Goal: Task Accomplishment & Management: Use online tool/utility

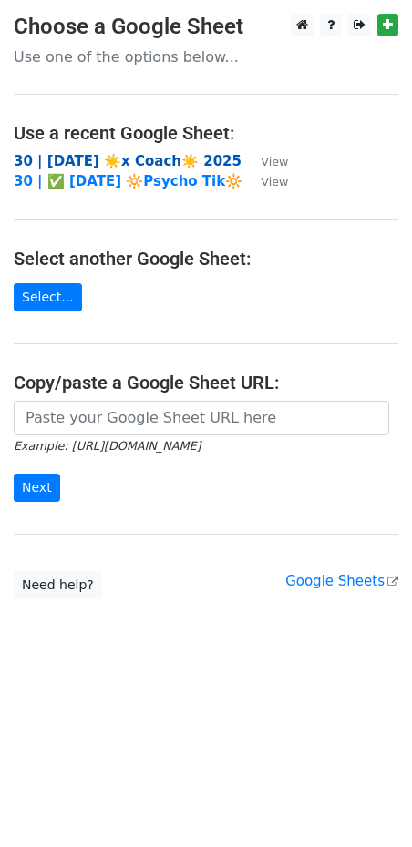
click at [79, 162] on strong "30 | [DATE] ☀️x Coach☀️ 2025" at bounding box center [128, 161] width 228 height 16
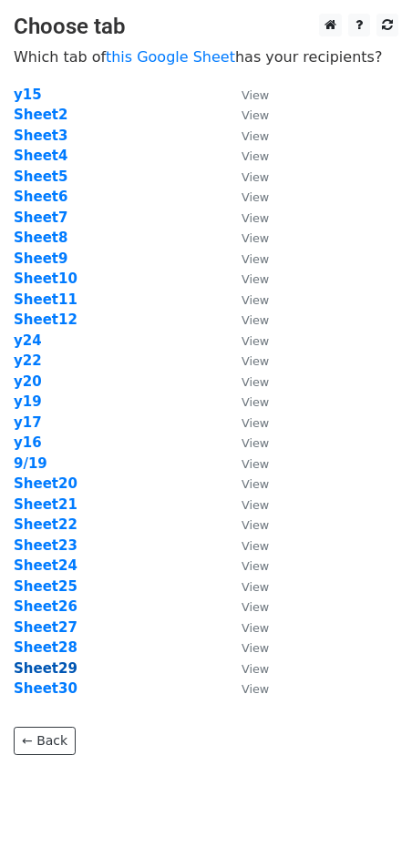
click at [53, 670] on strong "Sheet29" at bounding box center [46, 668] width 64 height 16
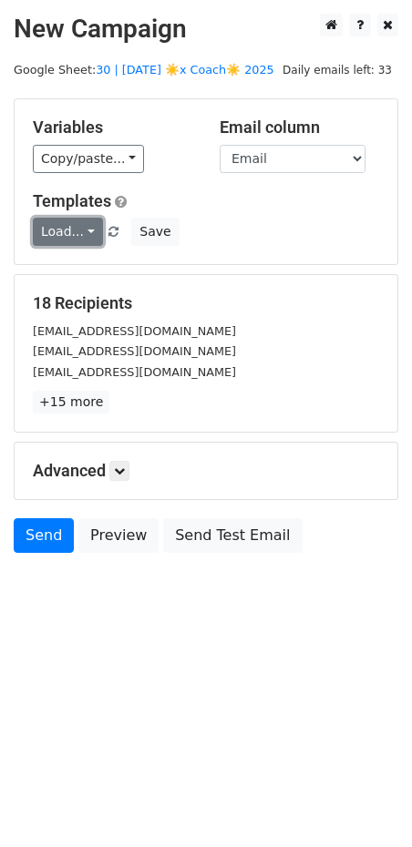
click at [79, 233] on link "Load..." at bounding box center [68, 232] width 70 height 28
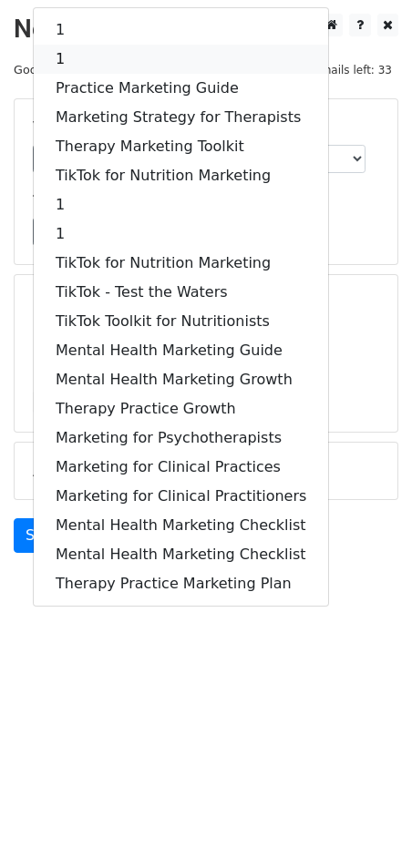
click at [137, 65] on link "1" at bounding box center [181, 59] width 294 height 29
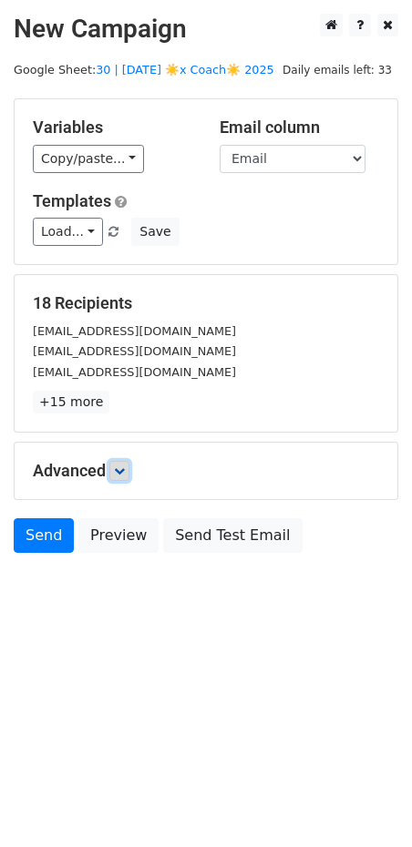
click at [126, 461] on link at bounding box center [119, 471] width 20 height 20
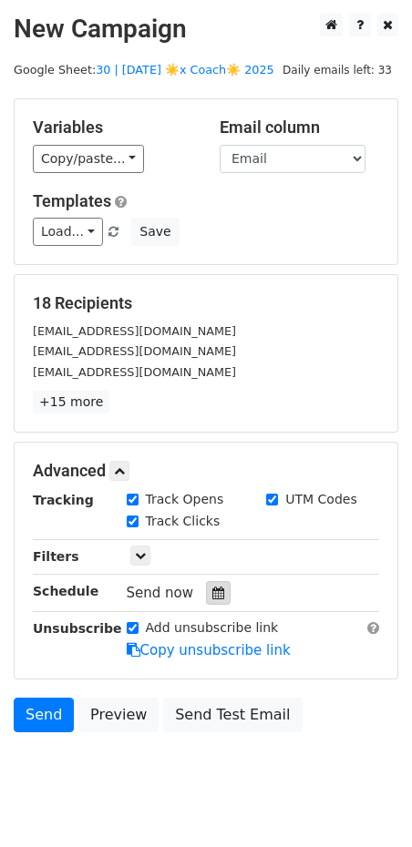
click at [217, 594] on div at bounding box center [218, 593] width 25 height 24
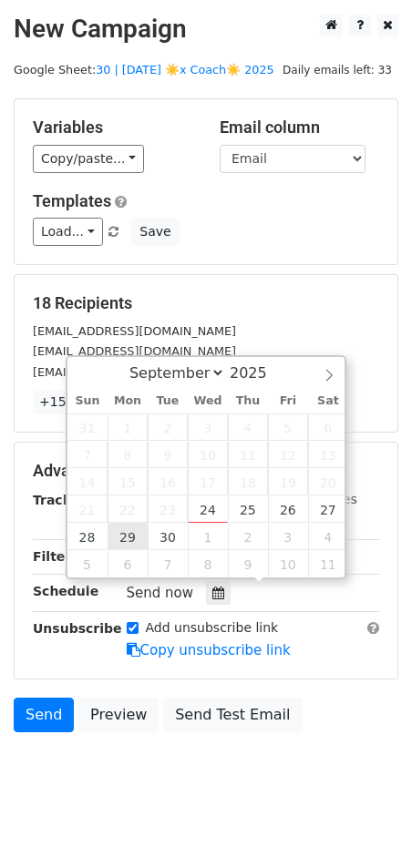
type input "2025-09-29 12:00"
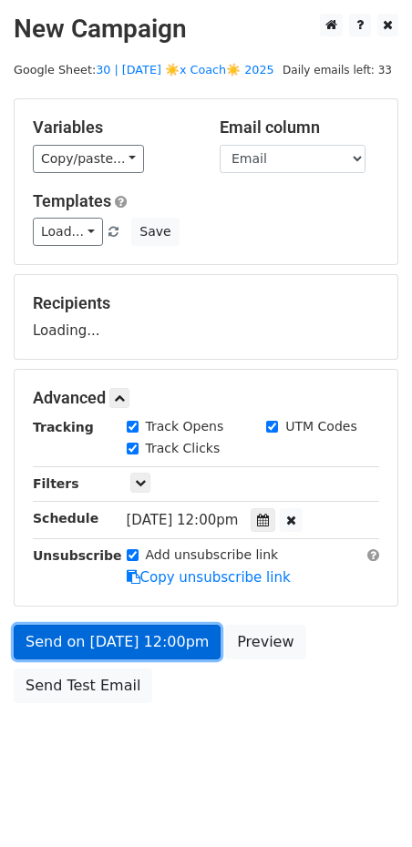
click at [127, 641] on link "Send on Sep 29 at 12:00pm" at bounding box center [117, 642] width 207 height 35
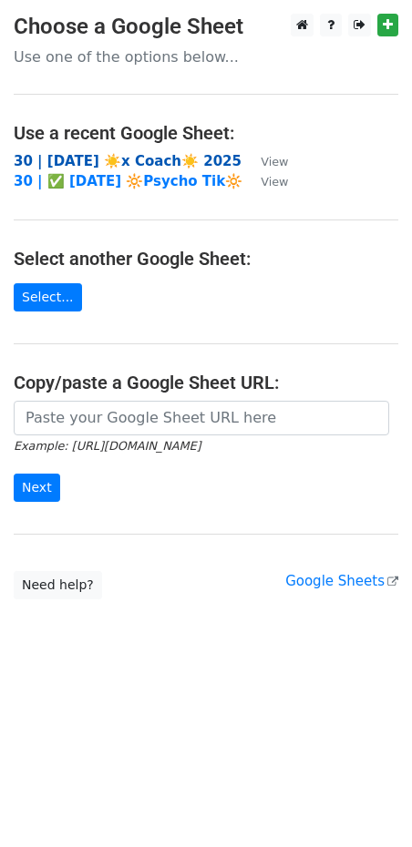
click at [110, 160] on strong "30 | [DATE] ☀️x Coach☀️ 2025" at bounding box center [128, 161] width 228 height 16
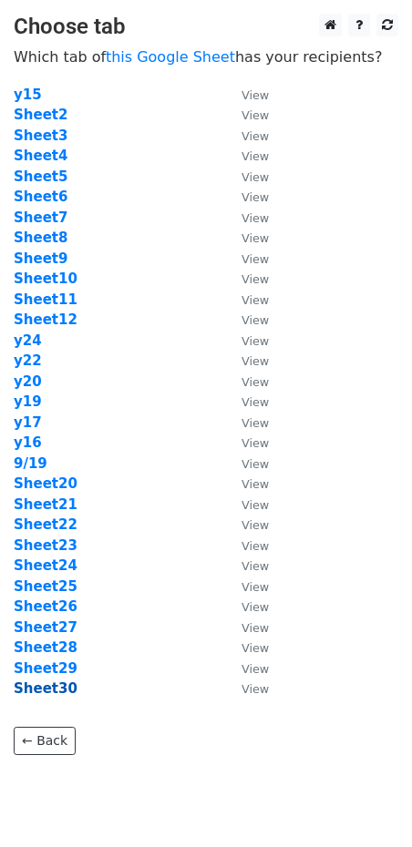
click at [52, 681] on strong "Sheet30" at bounding box center [46, 688] width 64 height 16
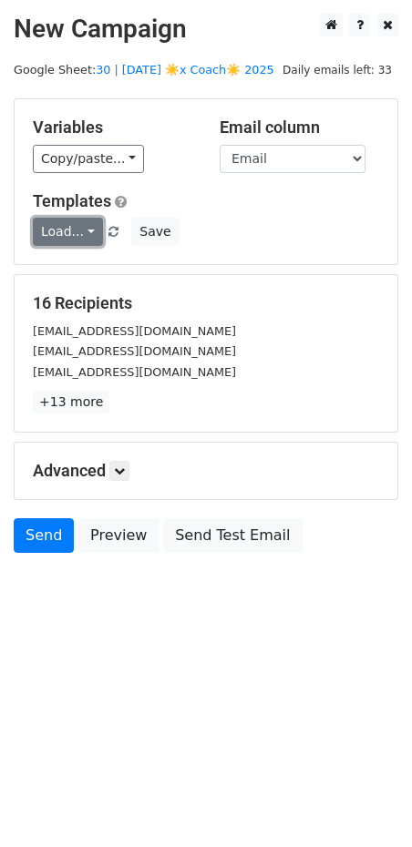
click at [55, 228] on link "Load..." at bounding box center [68, 232] width 70 height 28
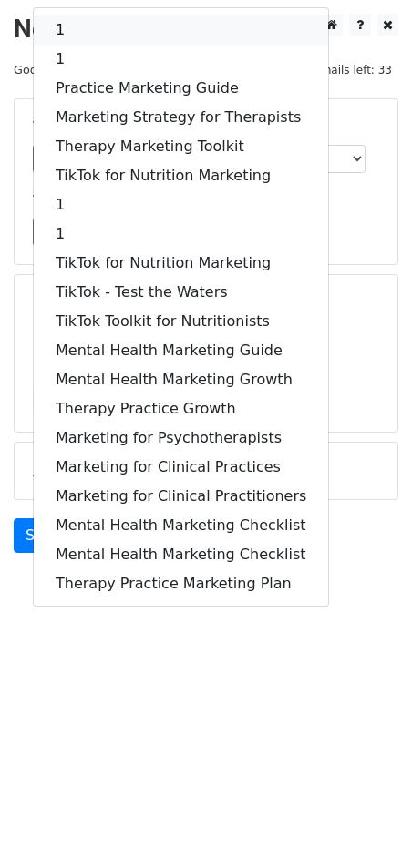
click at [117, 31] on link "1" at bounding box center [181, 29] width 294 height 29
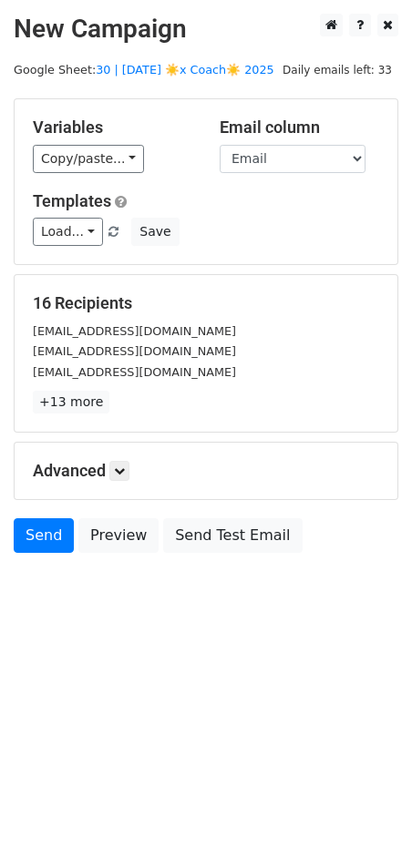
click at [124, 458] on div "Advanced Tracking Track Opens UTM Codes Track Clicks Filters Only include sprea…" at bounding box center [206, 470] width 382 height 56
click at [127, 474] on link at bounding box center [119, 471] width 20 height 20
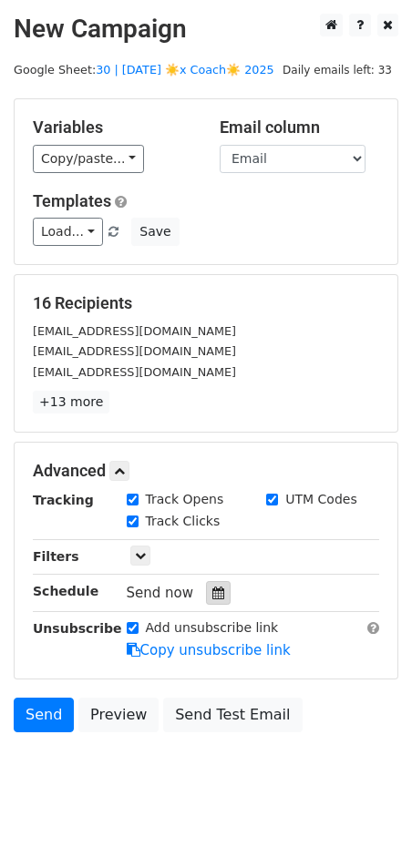
click at [212, 595] on icon at bounding box center [218, 592] width 12 height 13
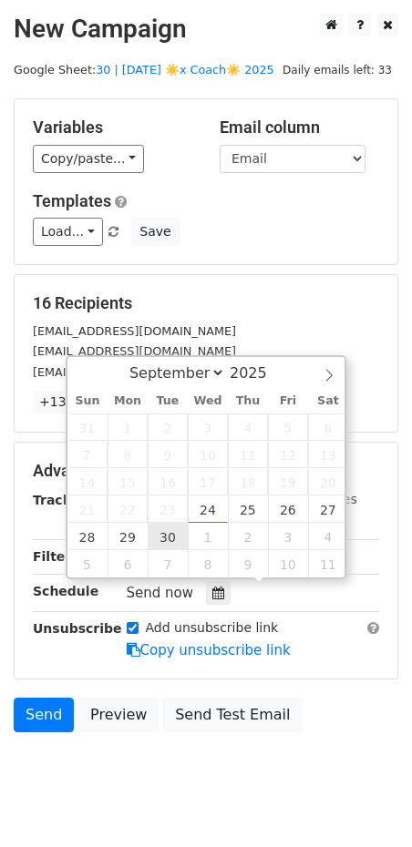
type input "[DATE] 12:00"
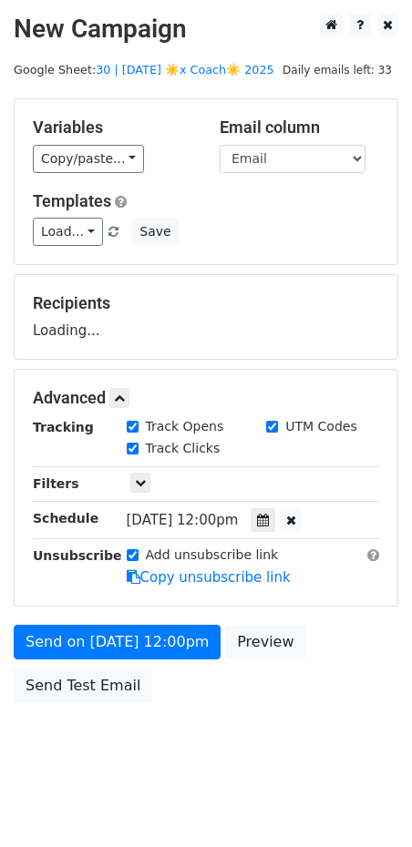
click at [131, 656] on div "Send on [DATE] 12:00pm Preview Send Test Email" at bounding box center [206, 668] width 412 height 87
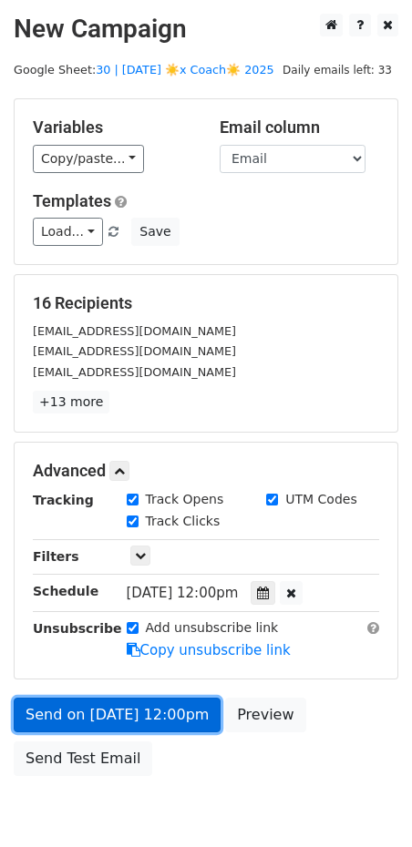
click at [80, 699] on link "Send on [DATE] 12:00pm" at bounding box center [117, 714] width 207 height 35
